Goal: Navigation & Orientation: Find specific page/section

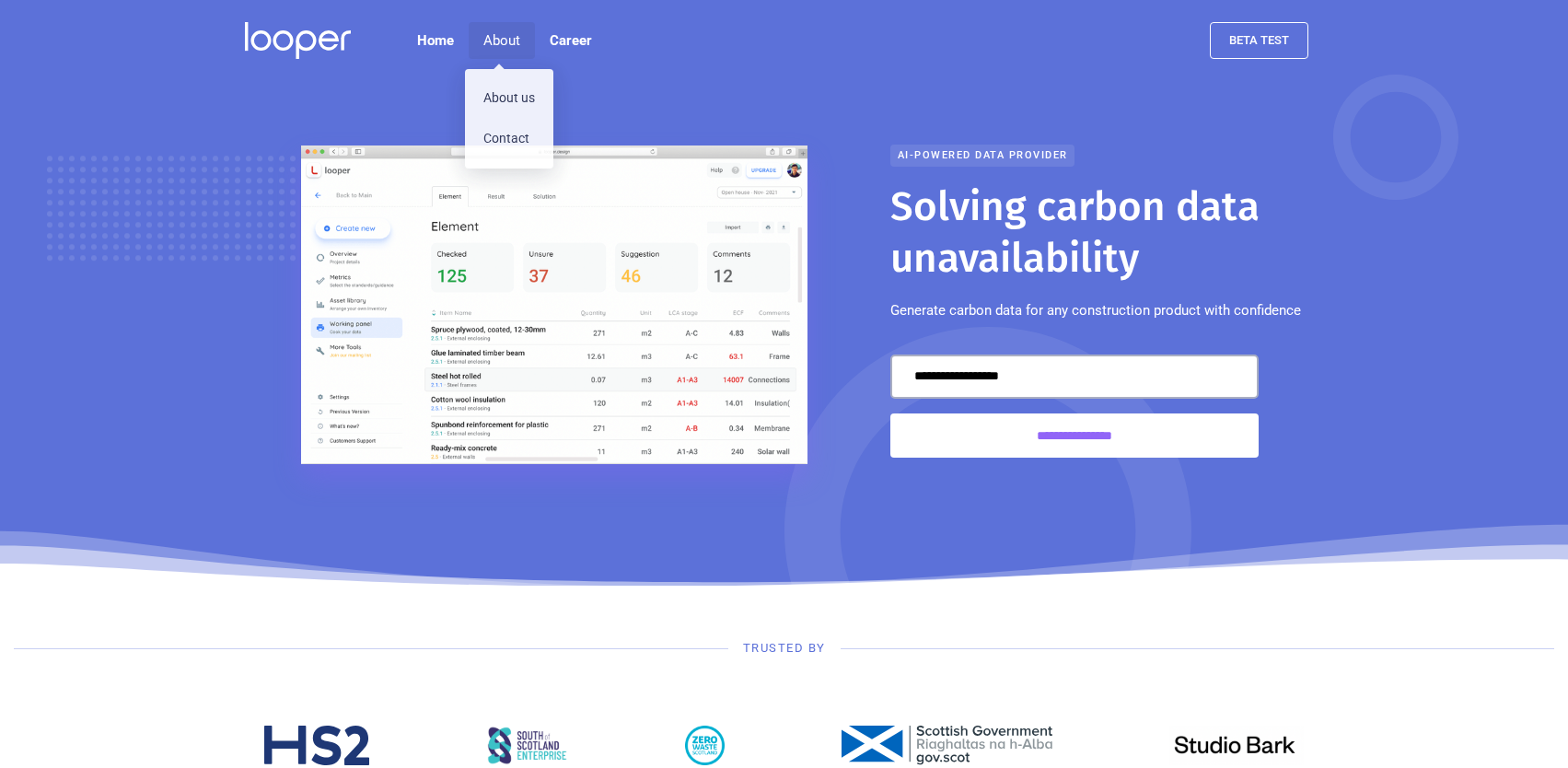
click at [506, 30] on div "About" at bounding box center [501, 40] width 37 height 22
click at [501, 43] on div "About" at bounding box center [501, 40] width 37 height 22
click at [491, 108] on link "About us" at bounding box center [509, 99] width 88 height 40
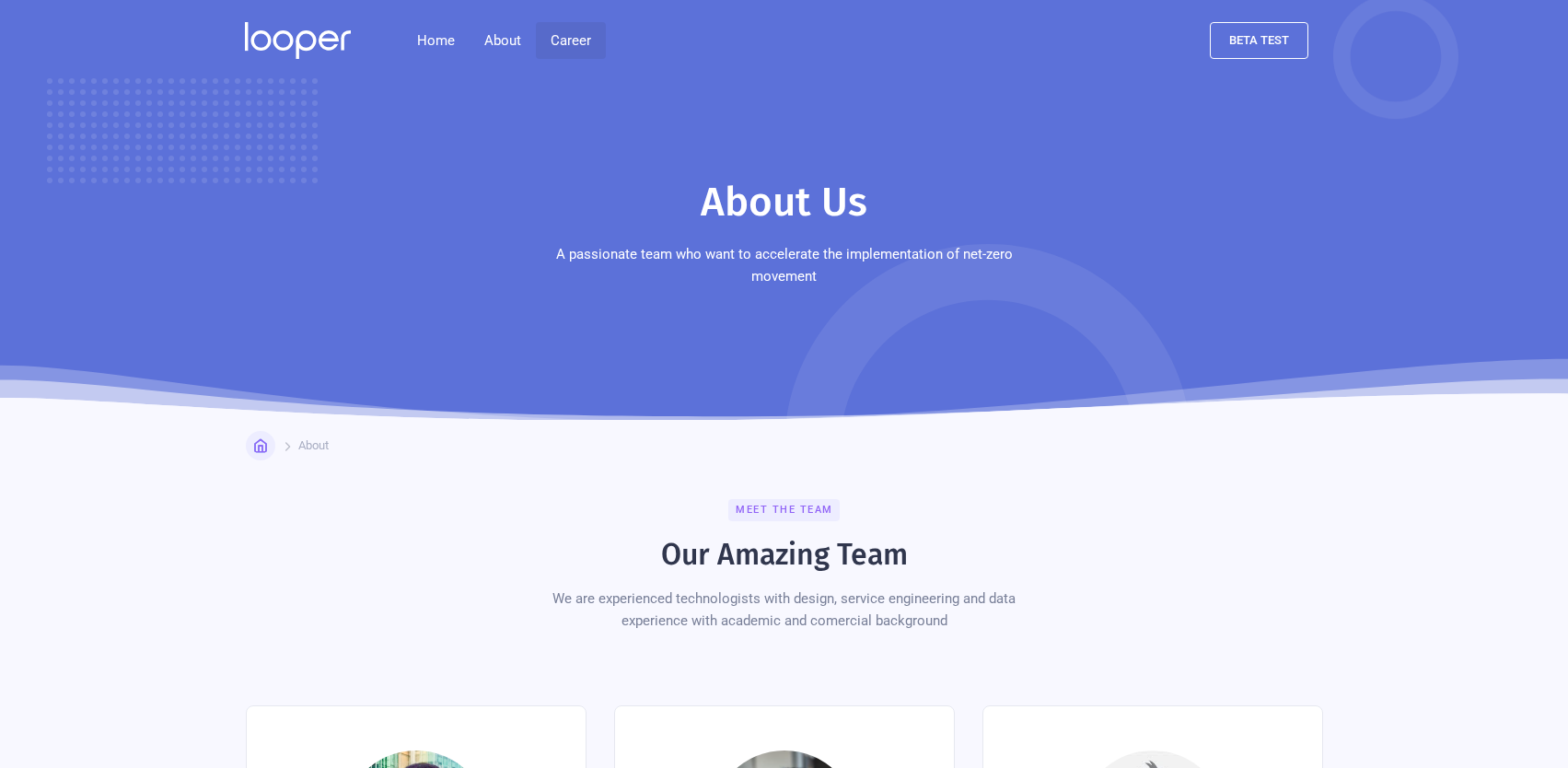
click at [555, 45] on link "Career" at bounding box center [570, 40] width 70 height 37
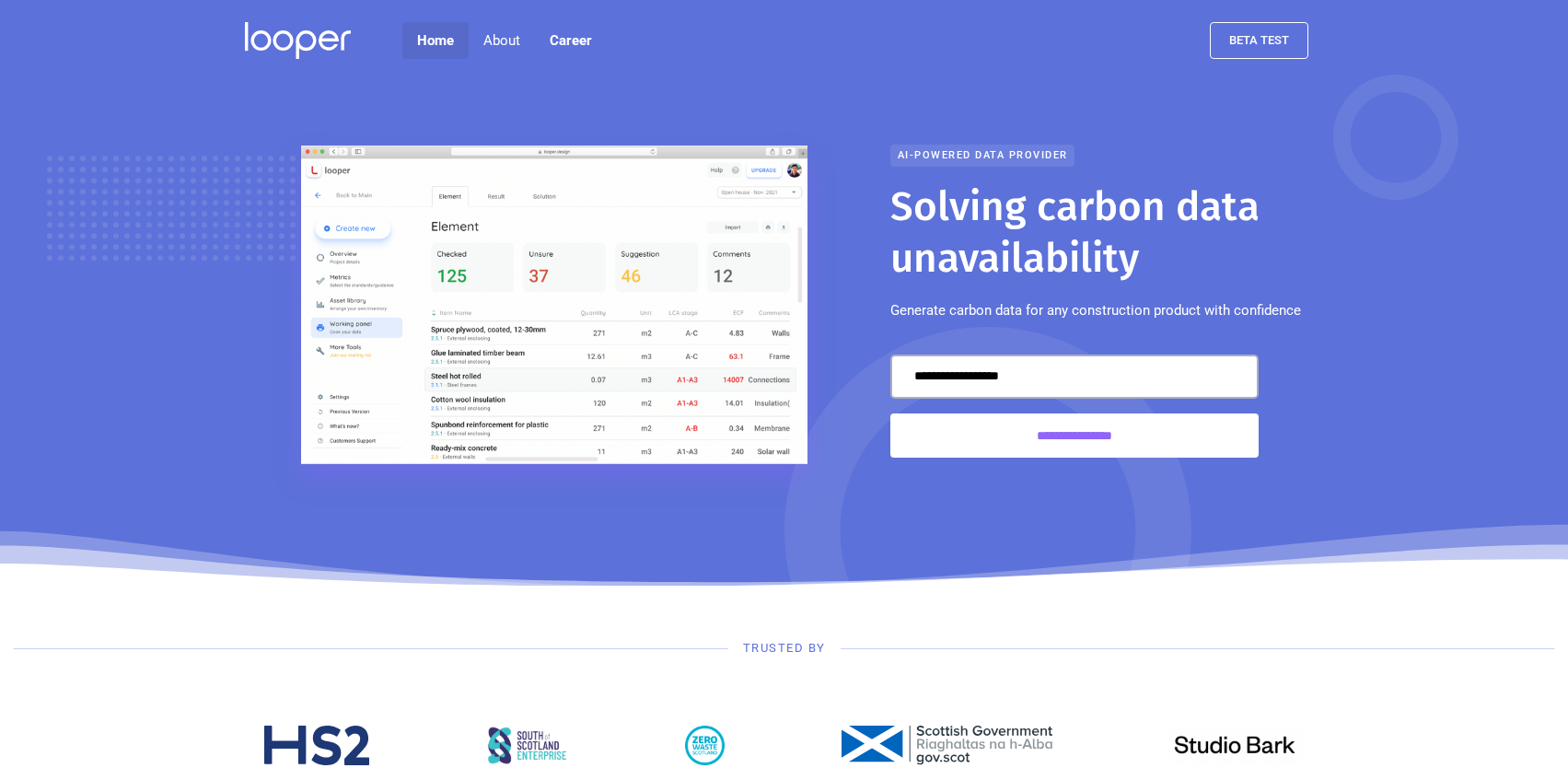
click at [443, 36] on link "Home" at bounding box center [435, 40] width 66 height 37
